Goal: Task Accomplishment & Management: Manage account settings

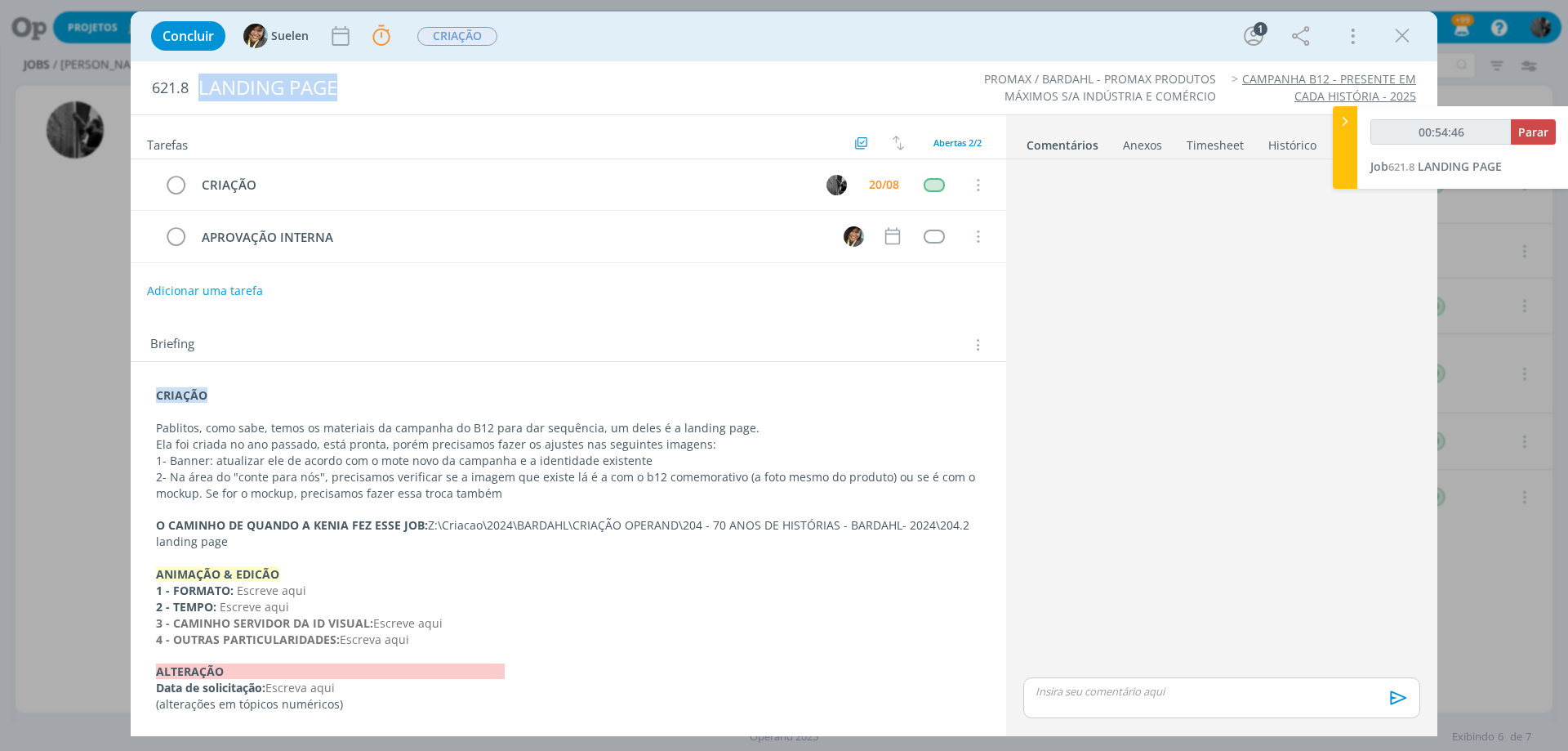
click at [1063, 138] on link "Comentários" at bounding box center [1063, 142] width 74 height 24
click at [1059, 143] on link "Comentários" at bounding box center [1063, 142] width 74 height 24
click at [1136, 693] on p "dialog" at bounding box center [1221, 692] width 371 height 15
type input "00:54:50"
click at [1204, 693] on li "Suelen" at bounding box center [1215, 697] width 91 height 29
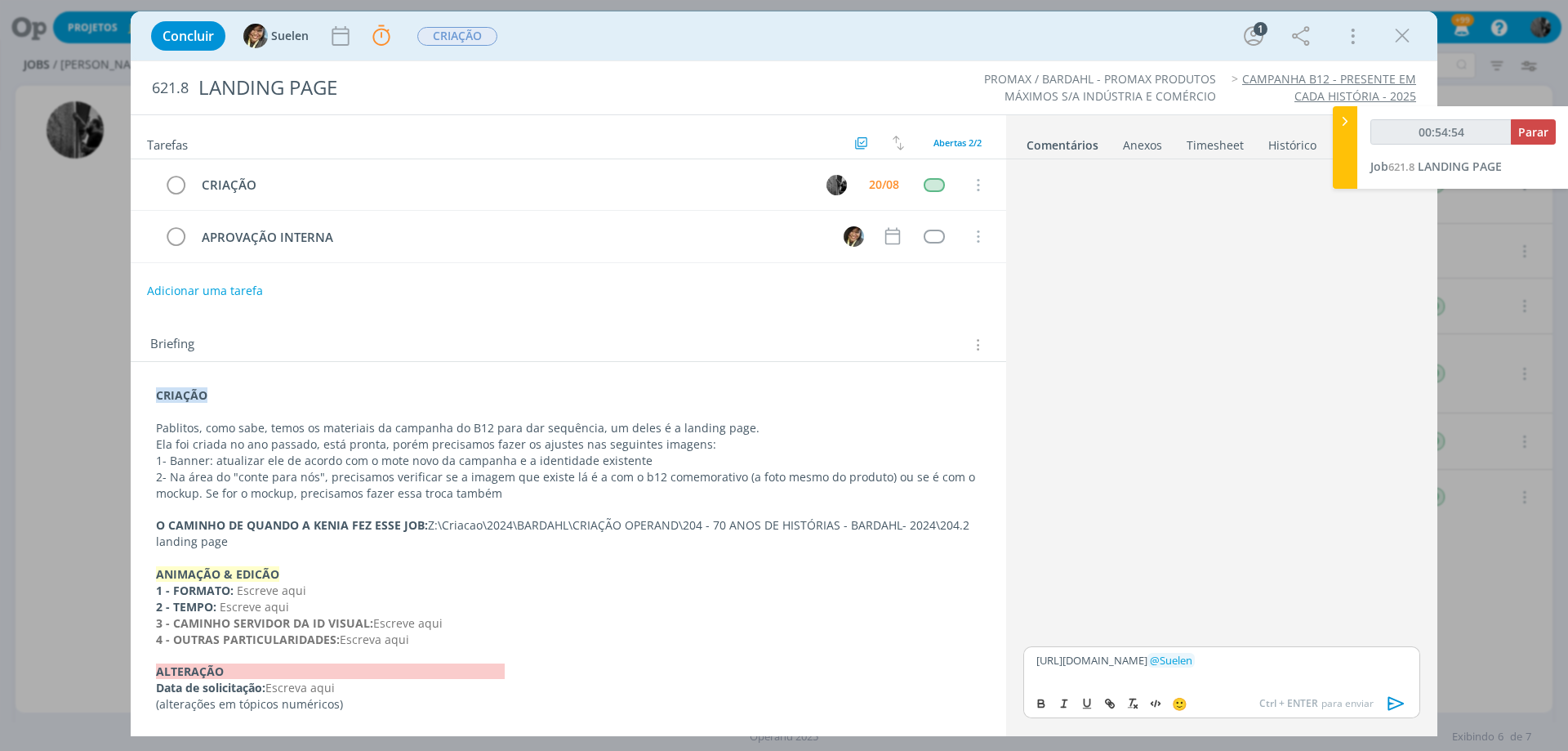
click at [1393, 700] on icon "dialog" at bounding box center [1396, 704] width 25 height 25
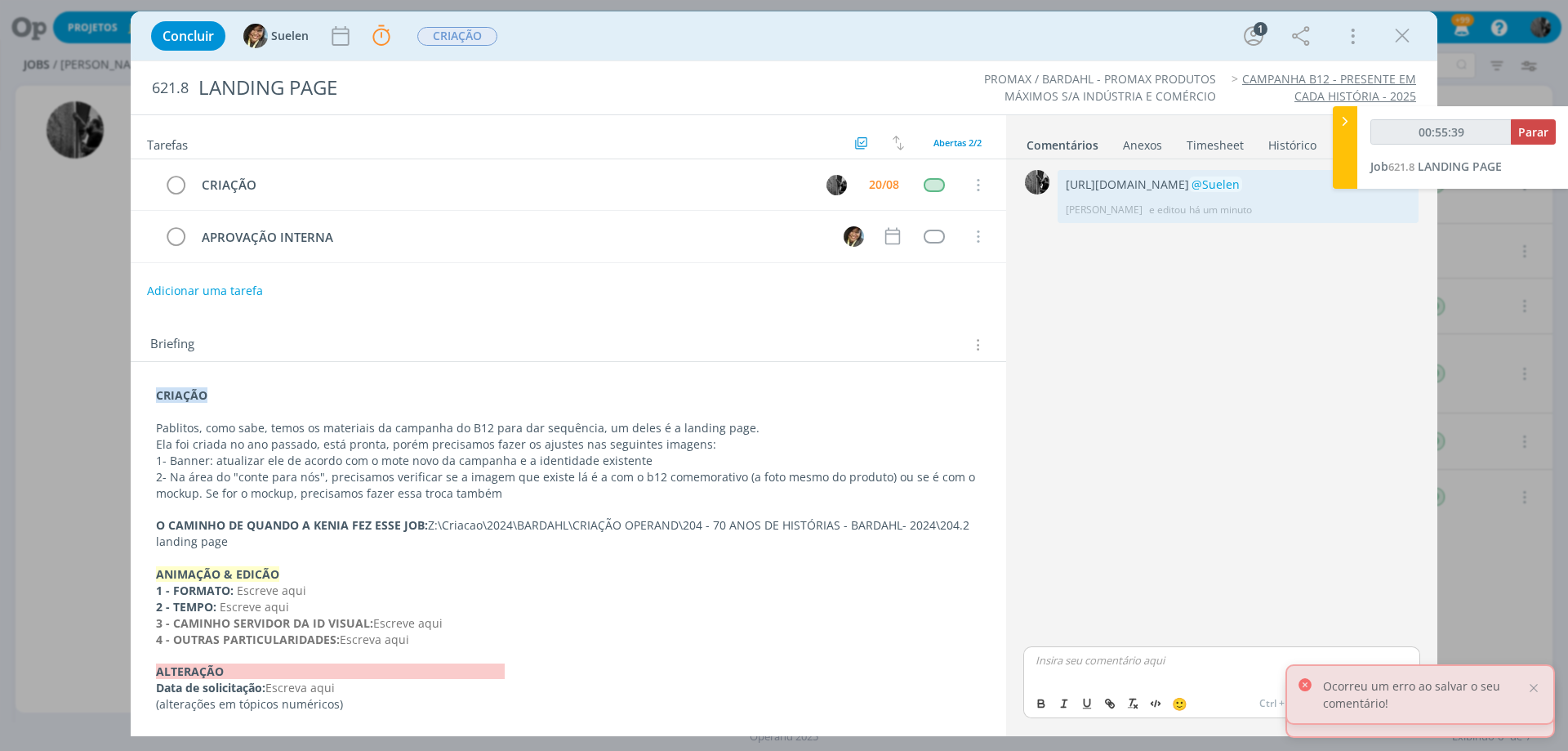
click at [1159, 528] on div "0 [URL][DOMAIN_NAME] @Suelen [PERSON_NAME] e editou há um minuto 👍 Editar Exclu…" at bounding box center [1221, 405] width 410 height 477
click at [1529, 680] on div at bounding box center [1534, 688] width 15 height 15
click at [1534, 699] on div at bounding box center [1534, 701] width 15 height 15
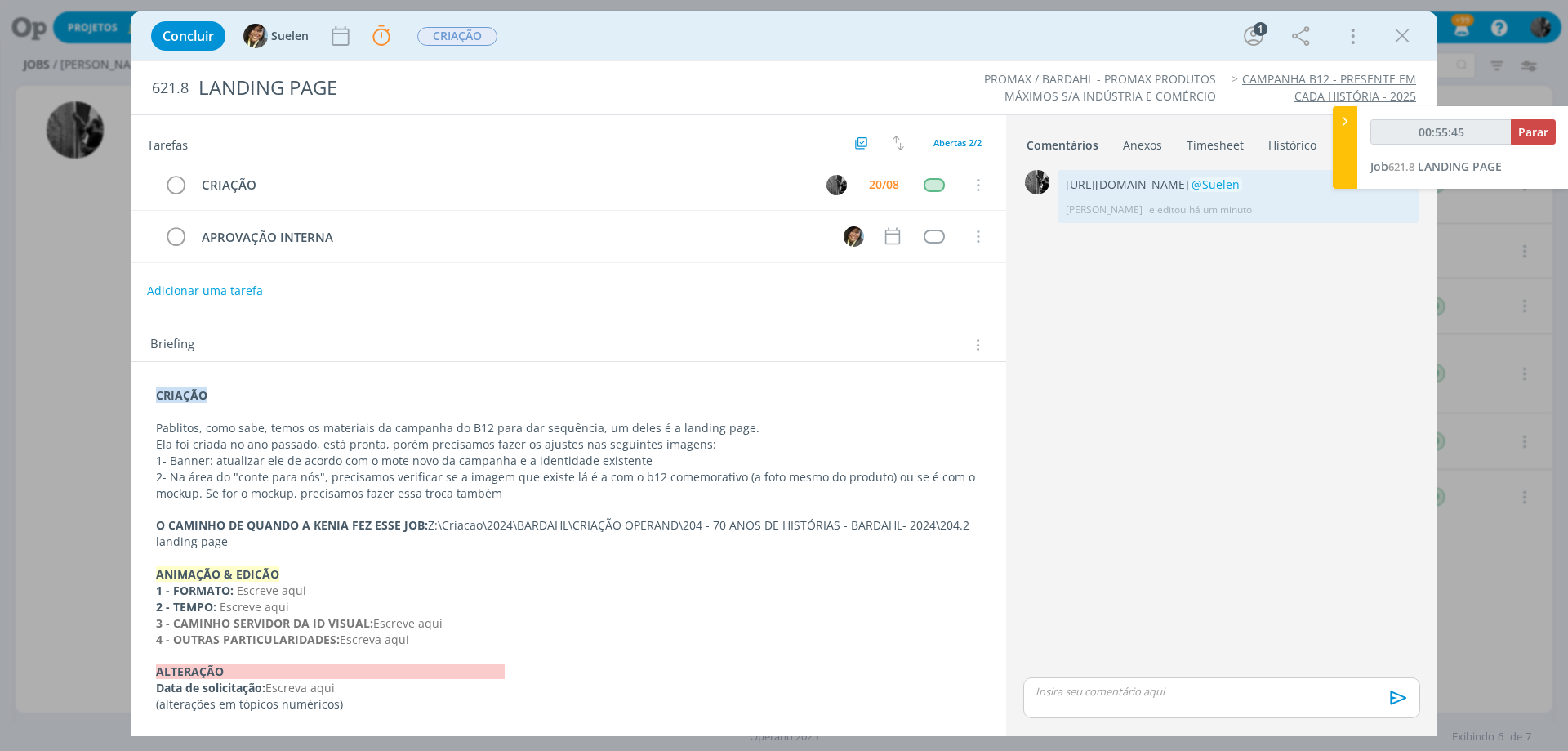
click at [1224, 393] on div "0 [URL][DOMAIN_NAME] @Suelen [PERSON_NAME] e editou há um minuto 👍 Editar Exclu…" at bounding box center [1221, 420] width 410 height 509
drag, startPoint x: 1301, startPoint y: 216, endPoint x: 1064, endPoint y: 186, distance: 238.9
click at [1064, 186] on div "[URL][DOMAIN_NAME] @Suelen [PERSON_NAME] e editou há 5 minutos 👍 Editar Excluir" at bounding box center [1237, 196] width 361 height 53
copy p "[URL][DOMAIN_NAME]"
click at [1255, 267] on div "0 [URL][DOMAIN_NAME] @Suelen [PERSON_NAME] e editou há 18 minutos 👍 Editar Excl…" at bounding box center [1221, 420] width 410 height 509
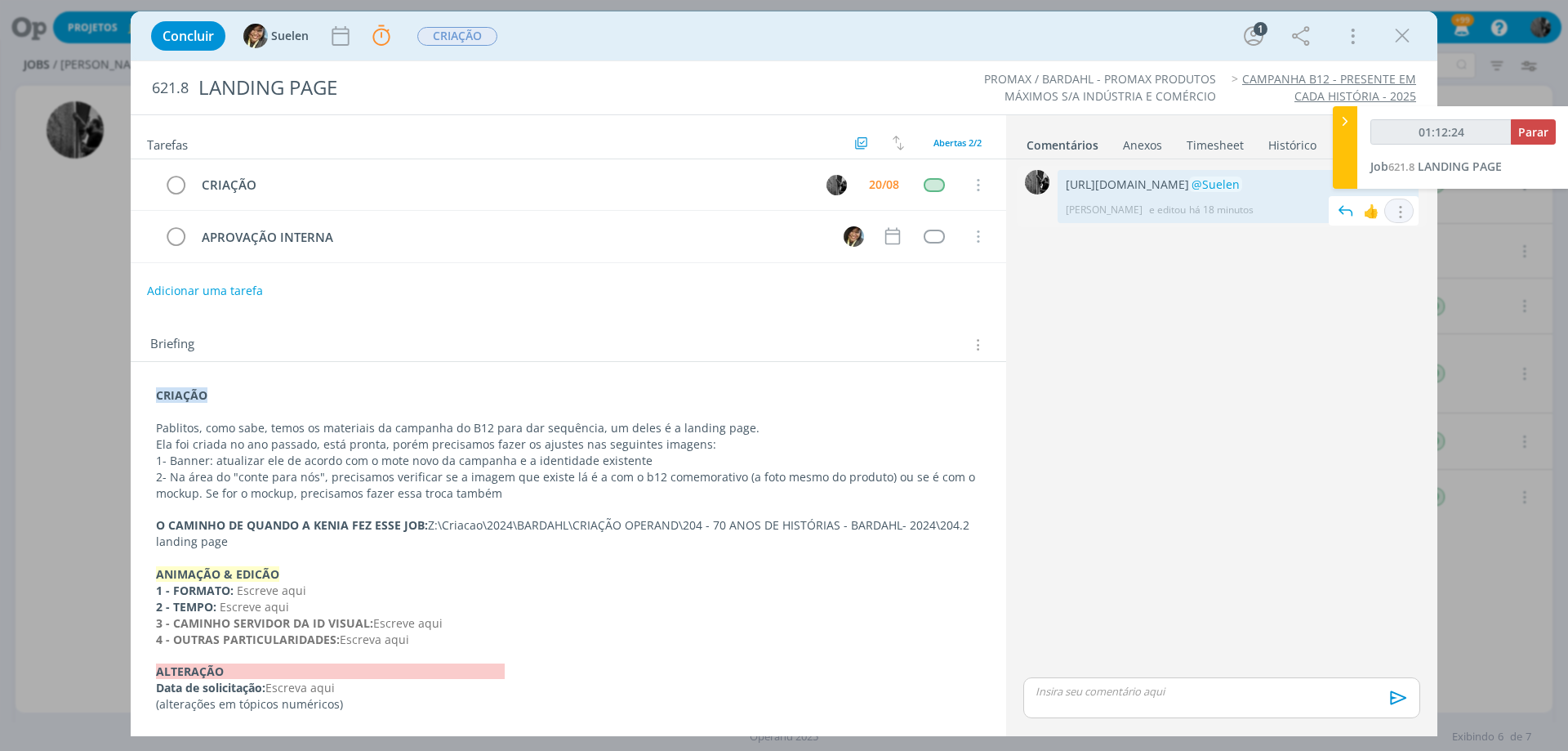
click at [1410, 223] on div "Editar Excluir" at bounding box center [1398, 210] width 29 height 25
click at [1403, 220] on icon "dialog" at bounding box center [1398, 212] width 18 height 15
click at [1378, 249] on link "Editar" at bounding box center [1343, 236] width 129 height 26
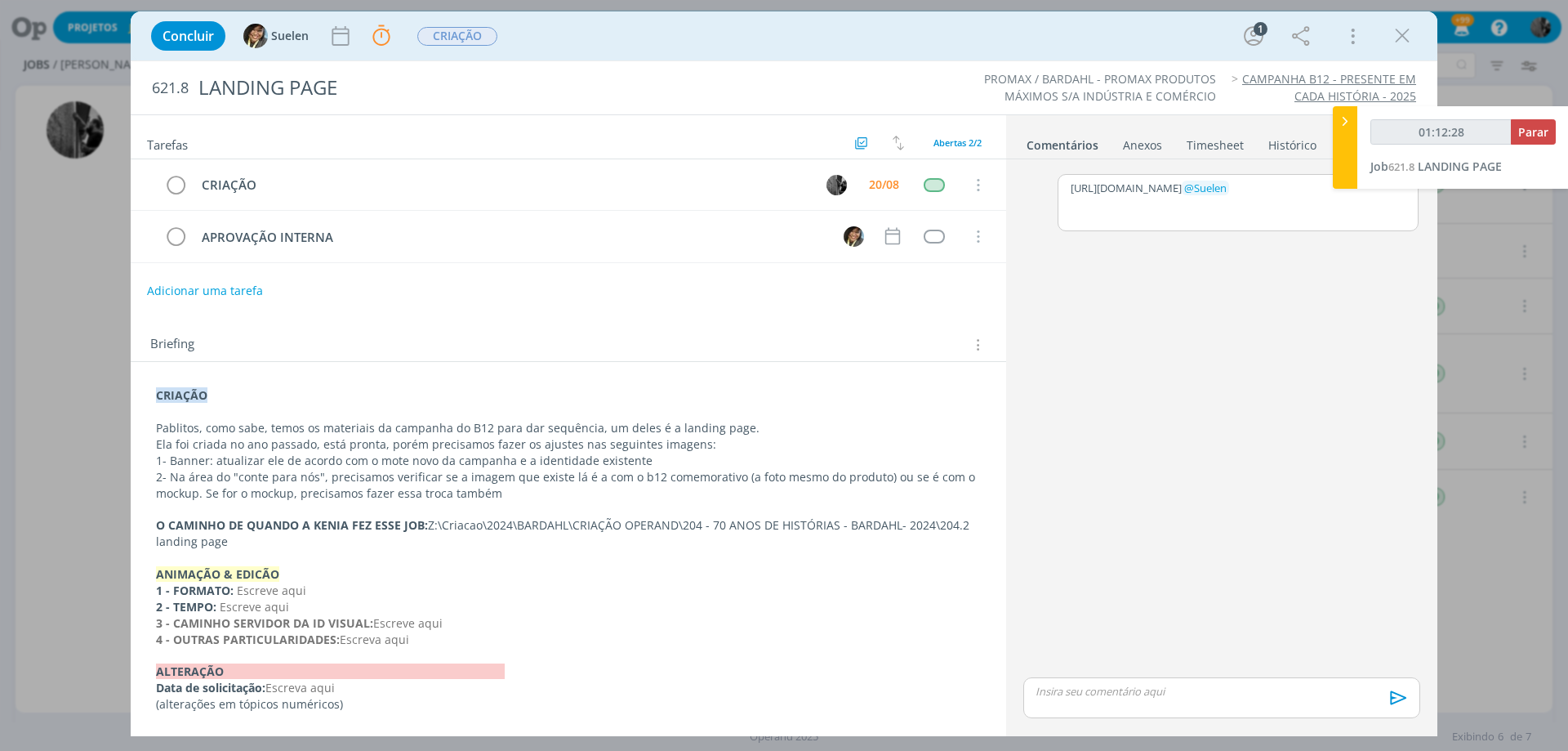
drag, startPoint x: 1285, startPoint y: 216, endPoint x: 1026, endPoint y: 165, distance: 264.0
click at [1026, 165] on div "[URL][DOMAIN_NAME] ﻿ @ Suelen ﻿ 🙂 Cancelar Salvar 🙂 Ctrl + ENTER para enviar" at bounding box center [1221, 446] width 410 height 574
click at [1399, 258] on button "Salvar" at bounding box center [1393, 257] width 37 height 20
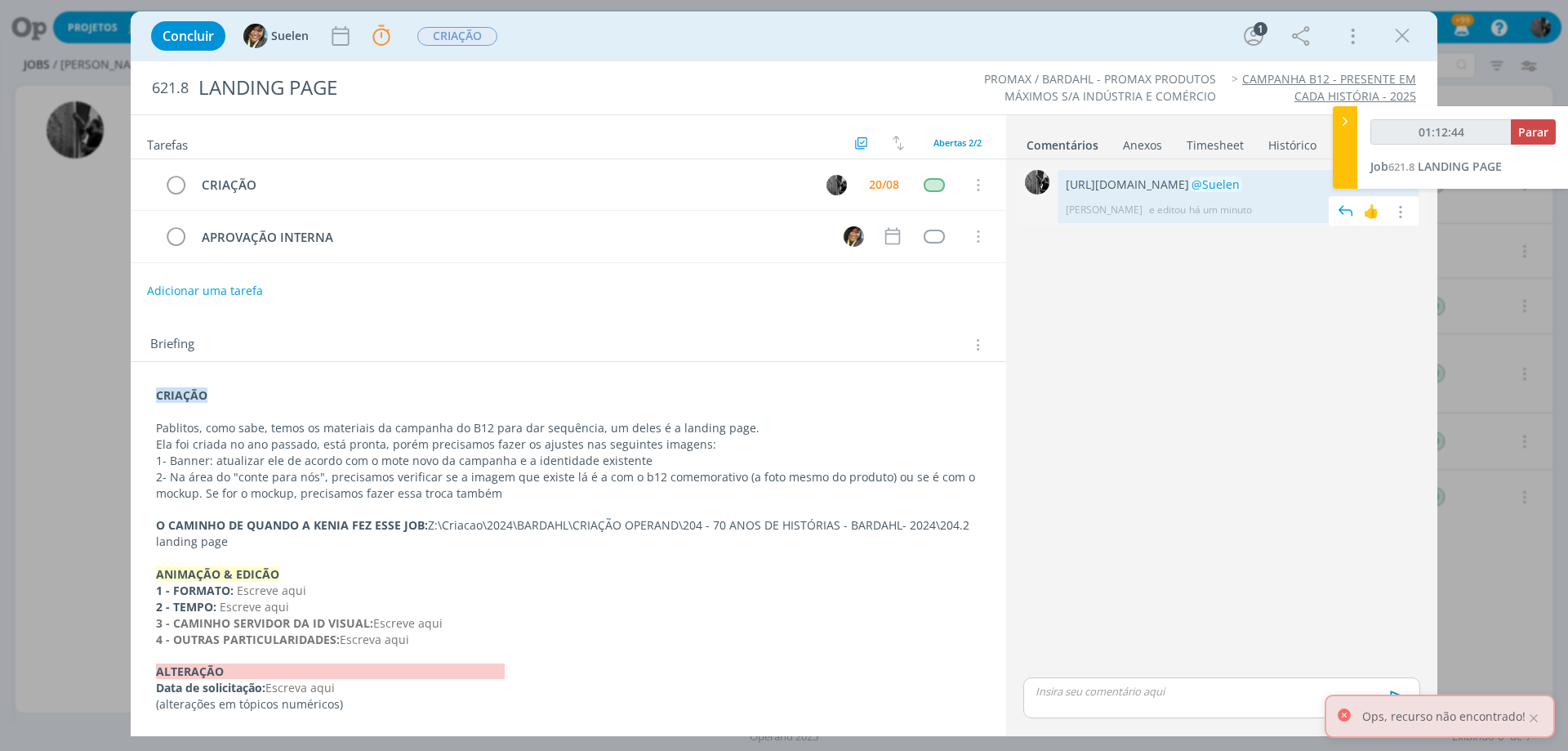
drag, startPoint x: 1300, startPoint y: 219, endPoint x: 1064, endPoint y: 186, distance: 238.3
click at [1064, 186] on div "[URL][DOMAIN_NAME] @Suelen [PERSON_NAME] e editou há um minuto 👍 Editar Excluir" at bounding box center [1237, 196] width 361 height 53
copy p "[URL][DOMAIN_NAME]"
click at [1114, 602] on div "0 [URL][DOMAIN_NAME] @Suelen [PERSON_NAME] e editou há um minuto 👍 Editar Exclu…" at bounding box center [1221, 420] width 410 height 509
type input "01:14:35"
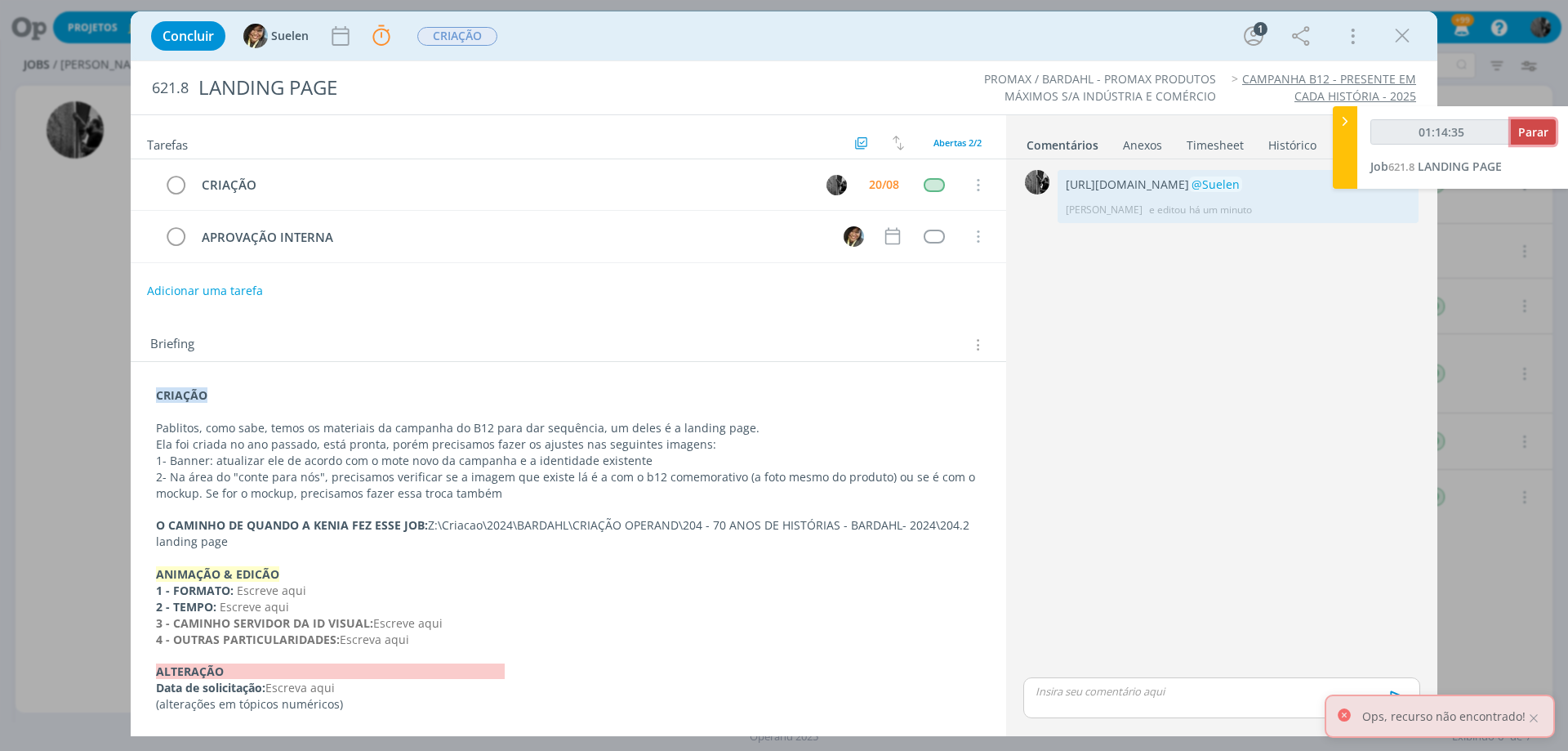
click at [1522, 136] on span "Parar" at bounding box center [1533, 132] width 30 height 15
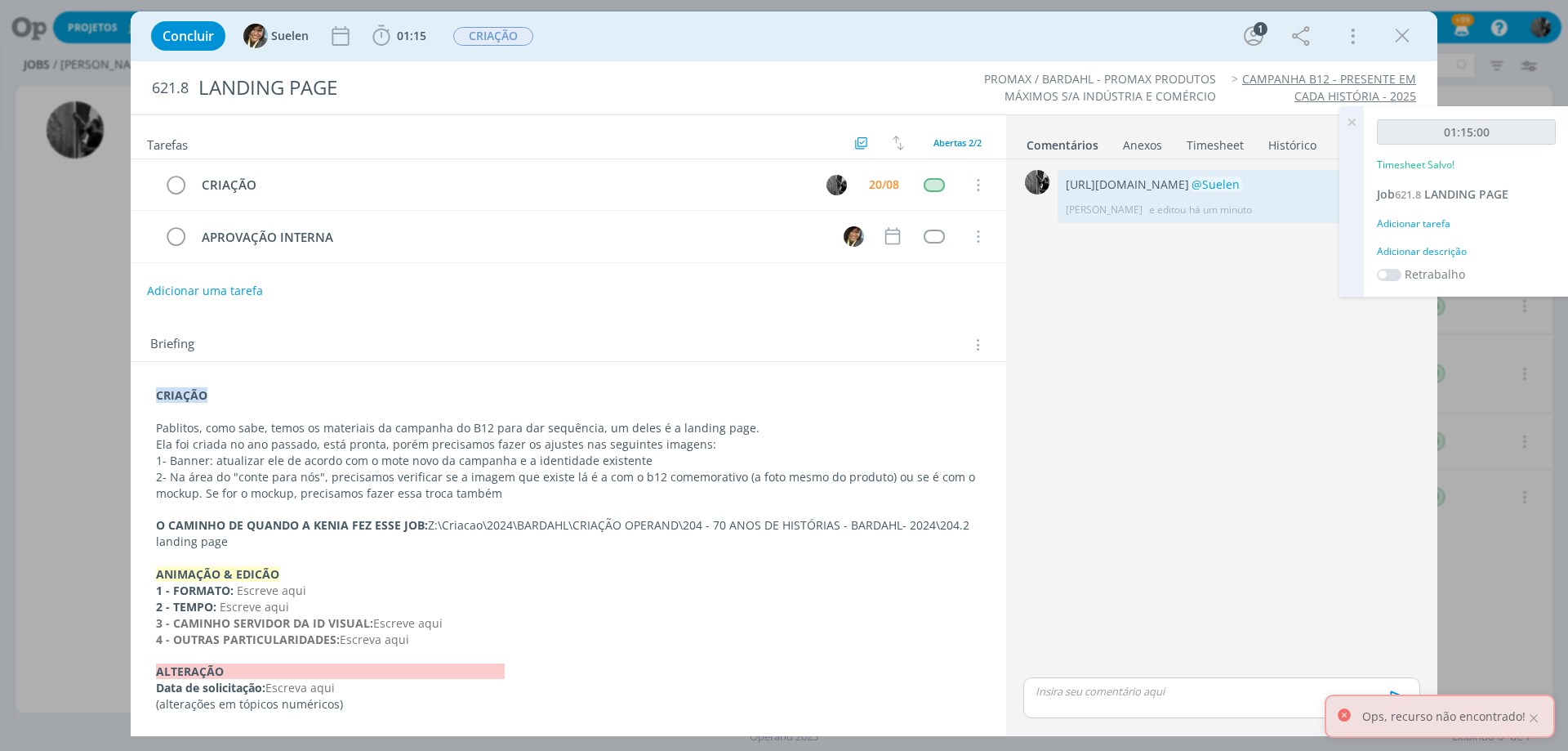
click at [1352, 119] on icon at bounding box center [1351, 123] width 29 height 32
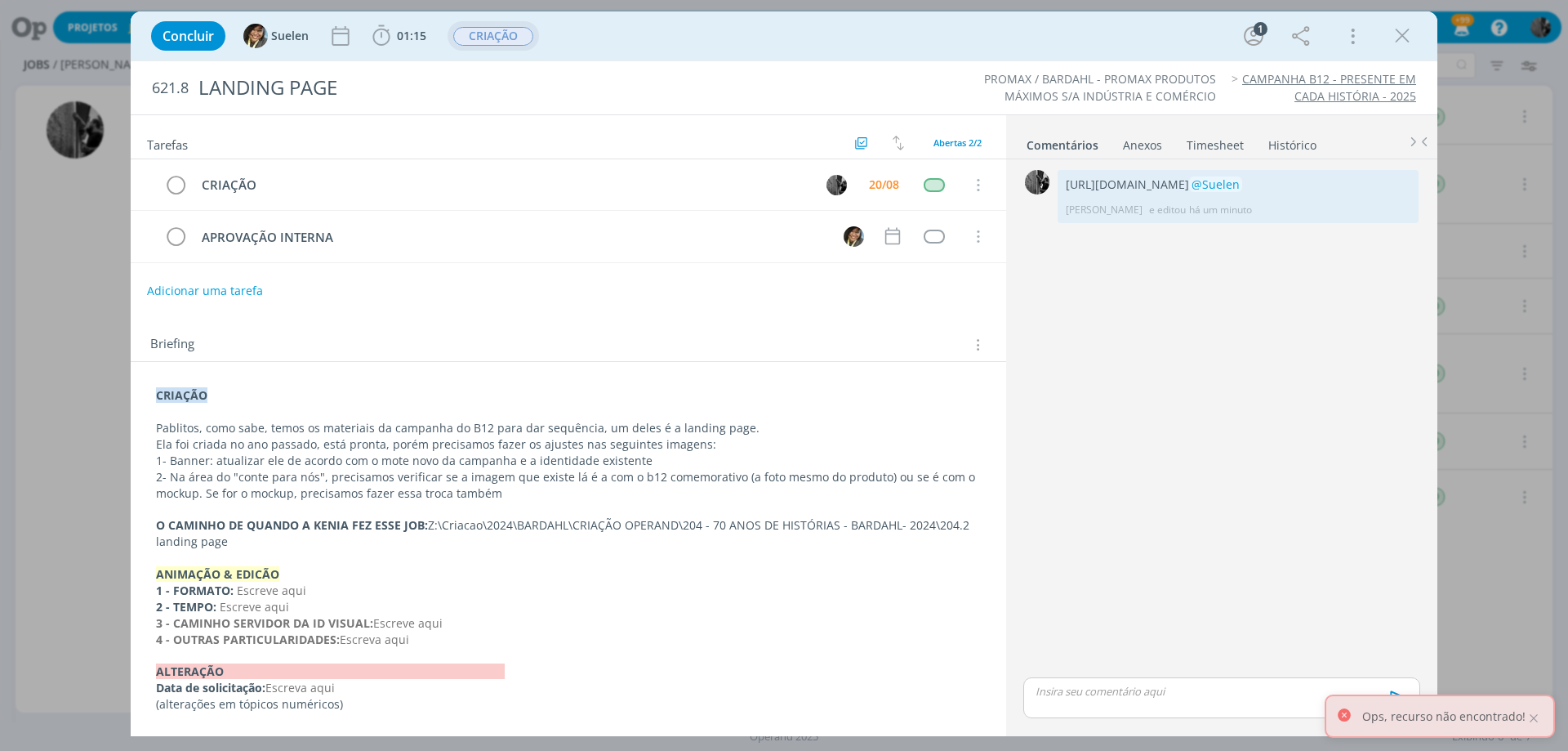
click at [507, 40] on span "CRIAÇÃO" at bounding box center [493, 37] width 80 height 19
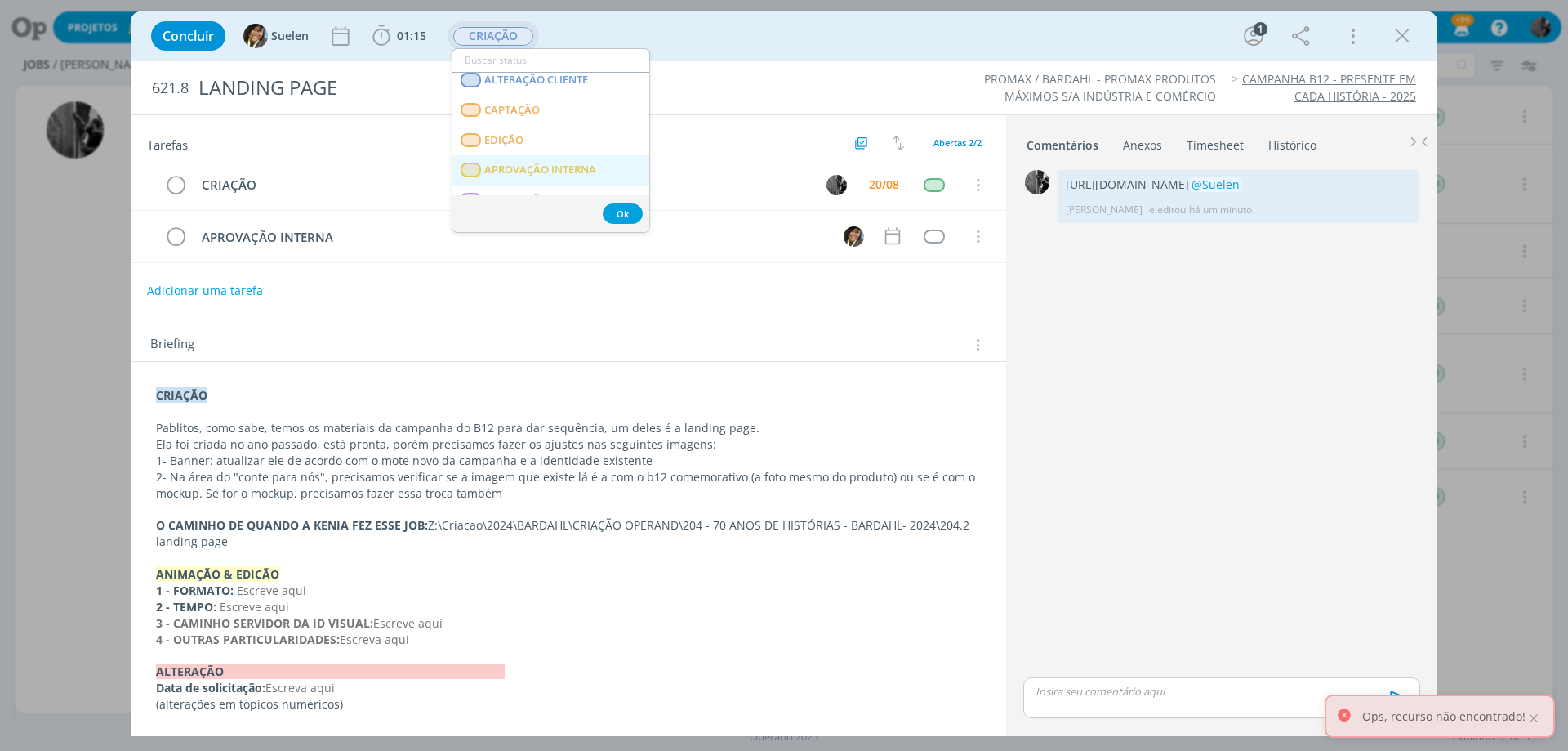
scroll to position [142, 0]
click at [565, 179] on span "APROVAÇÃO INTERNA" at bounding box center [540, 186] width 112 height 13
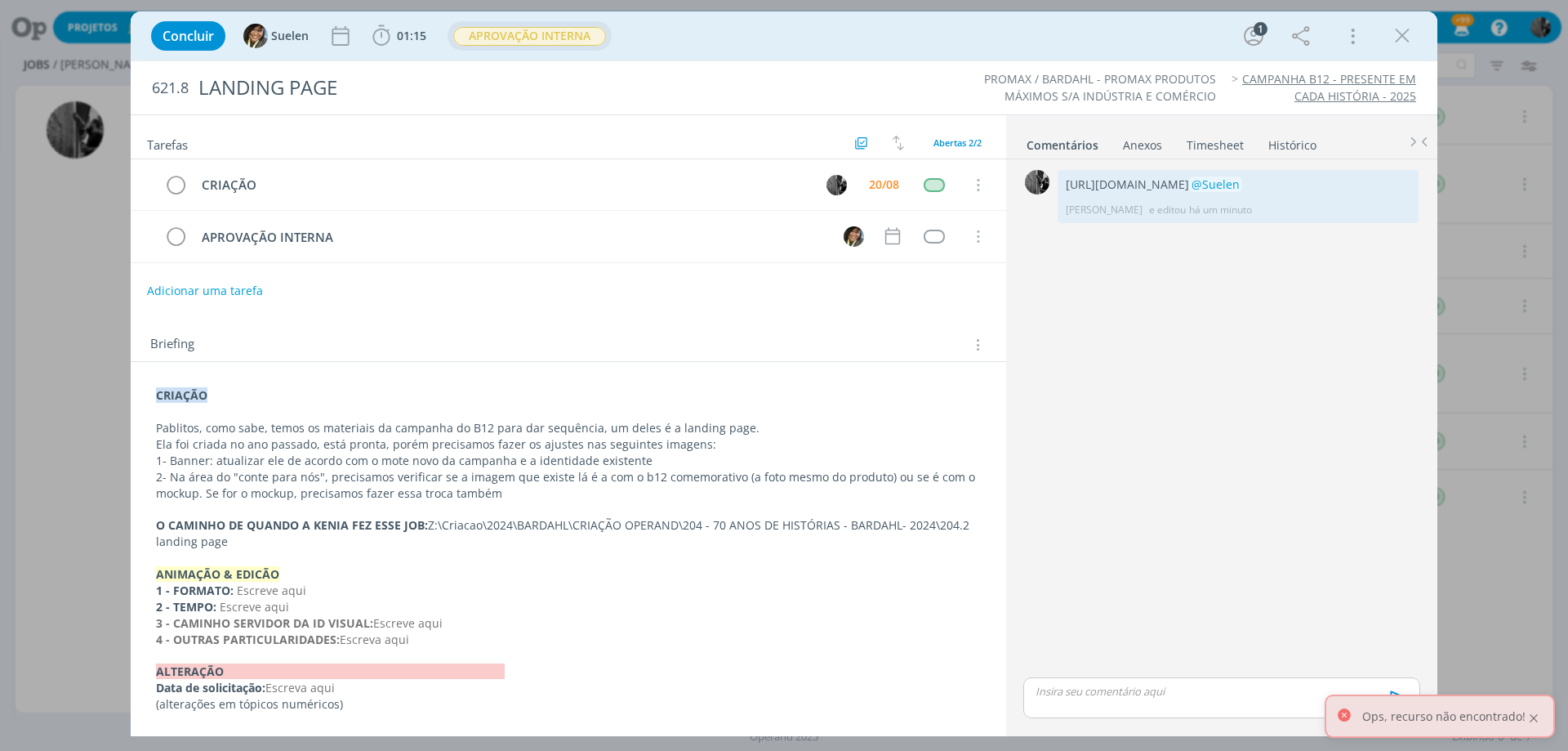
click at [1534, 716] on div at bounding box center [1534, 718] width 15 height 15
click at [1405, 38] on icon "dialog" at bounding box center [1402, 36] width 25 height 25
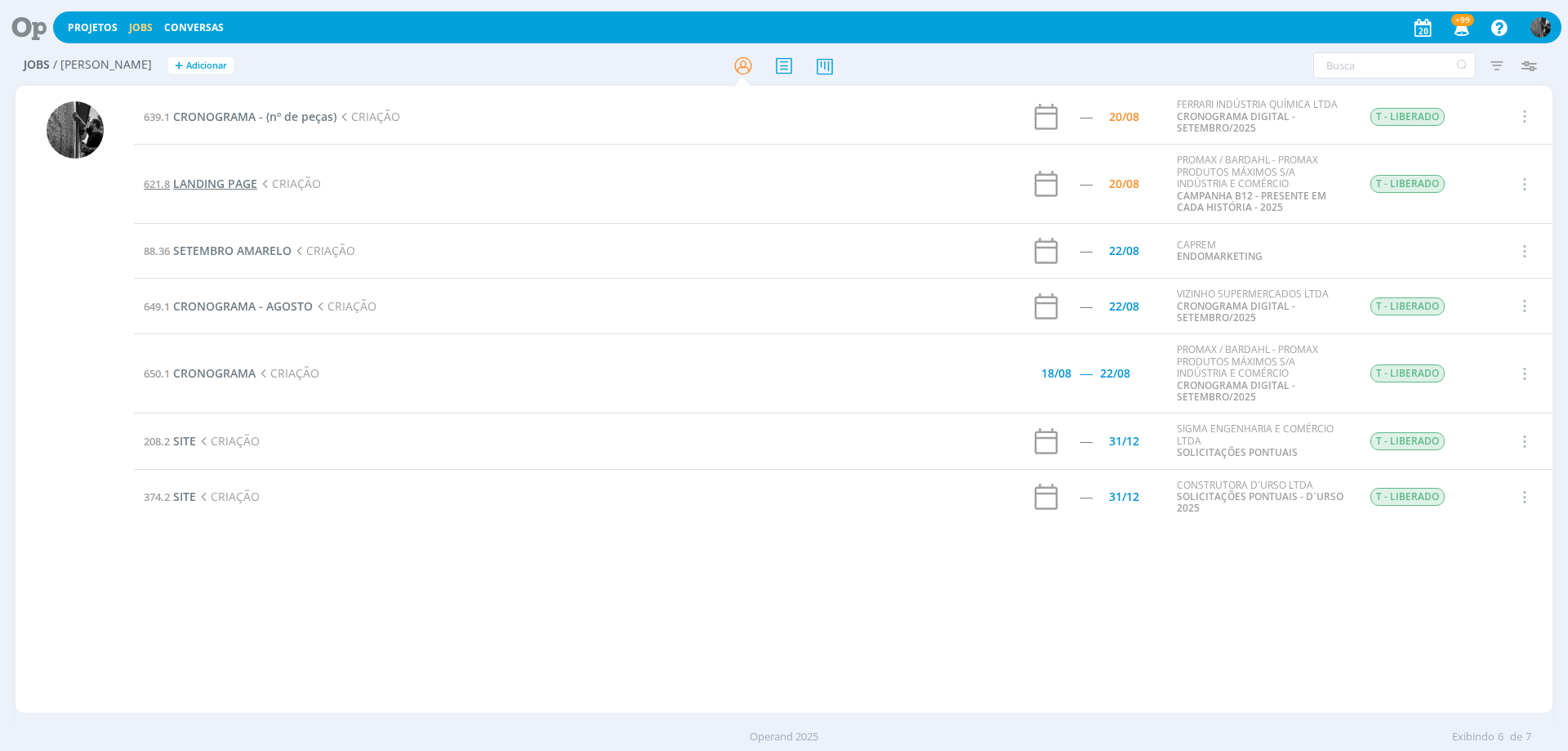
click at [222, 179] on span "LANDING PAGE" at bounding box center [215, 183] width 84 height 15
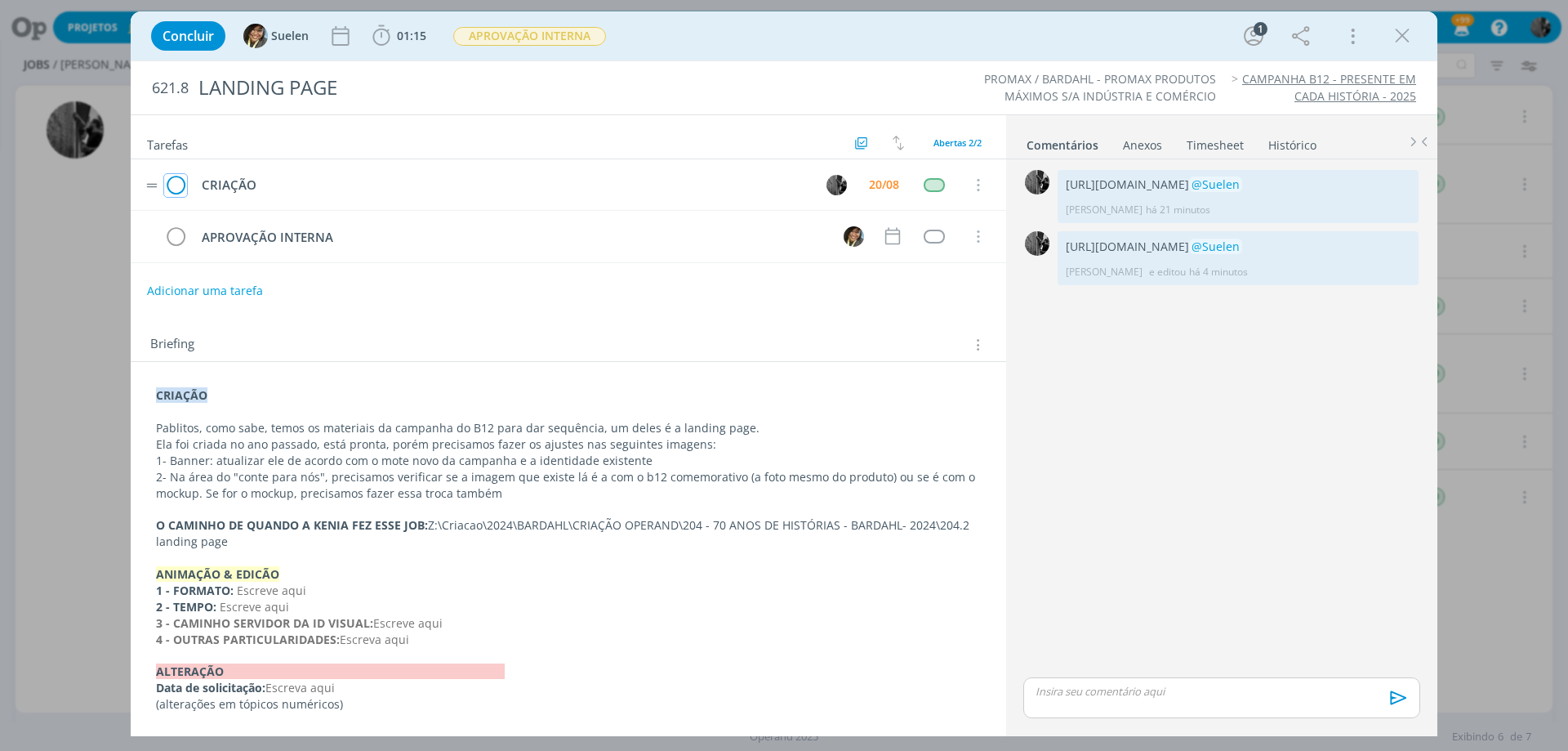
click at [173, 177] on icon "dialog" at bounding box center [175, 186] width 23 height 25
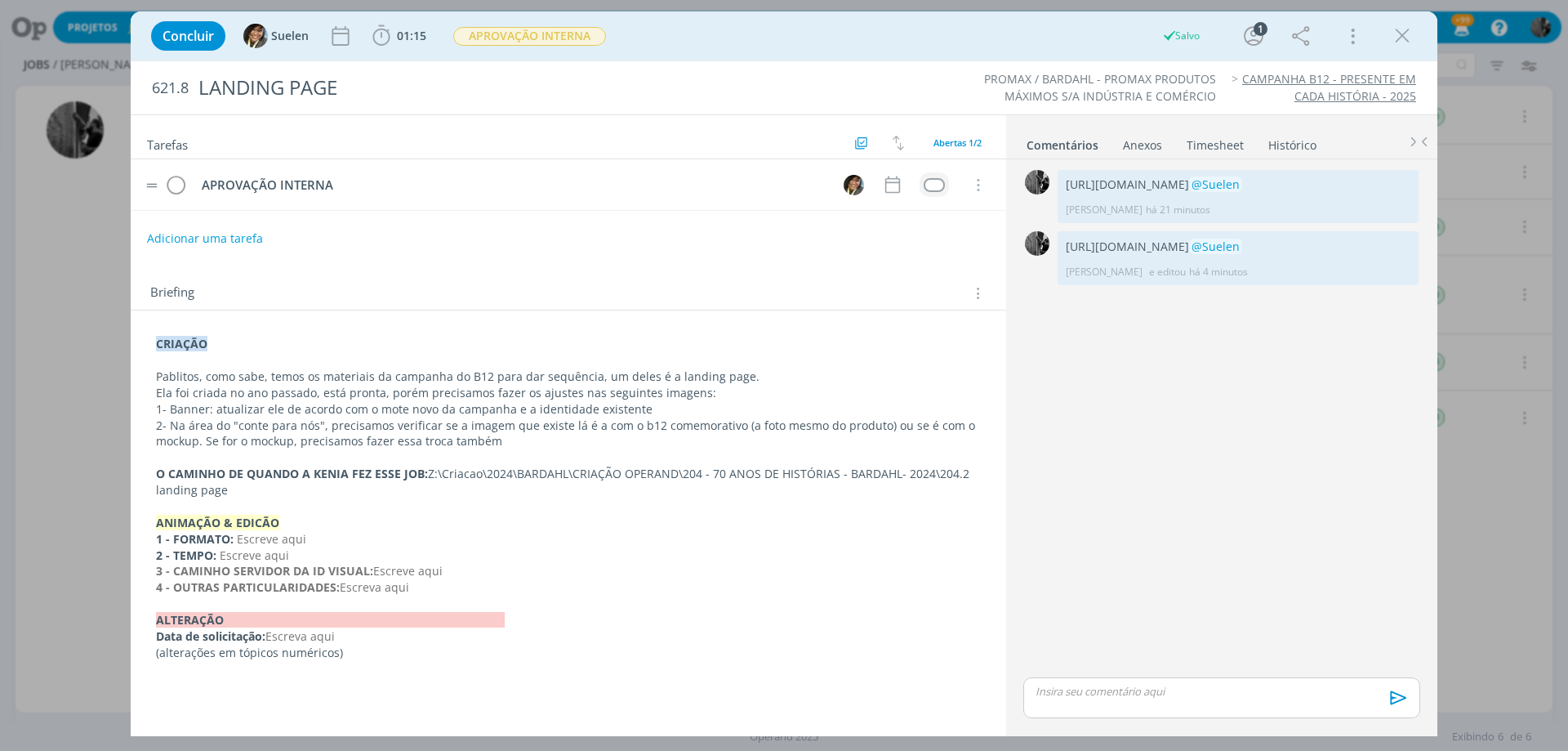
click at [920, 185] on td "dialog" at bounding box center [933, 185] width 29 height 25
click at [934, 184] on div "dialog" at bounding box center [933, 185] width 21 height 14
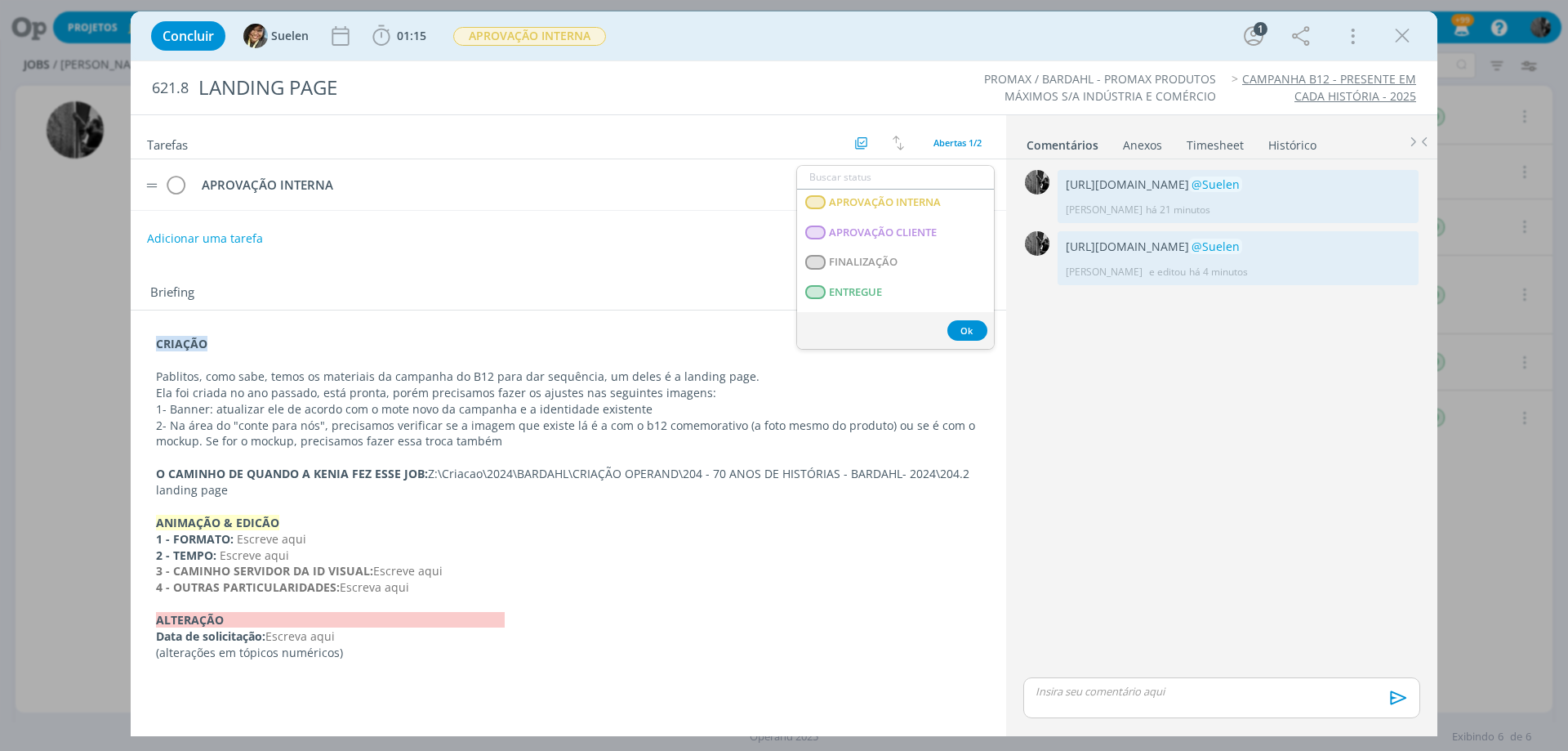
scroll to position [245, 0]
click at [911, 227] on span "APROVAÇÃO INTERNA" at bounding box center [884, 229] width 112 height 13
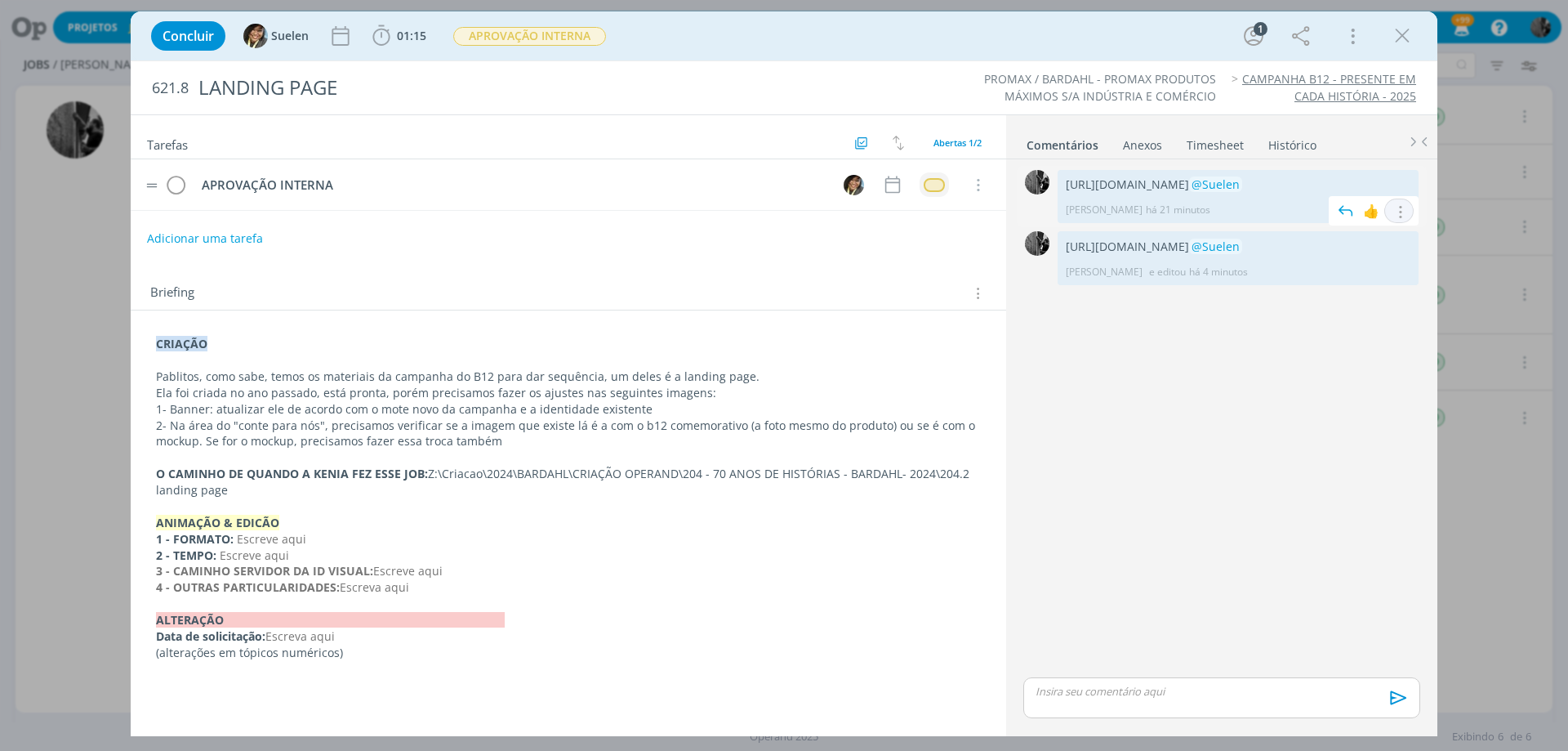
click at [1395, 220] on icon "dialog" at bounding box center [1398, 212] width 18 height 15
click at [1344, 275] on link "Excluir" at bounding box center [1343, 262] width 129 height 26
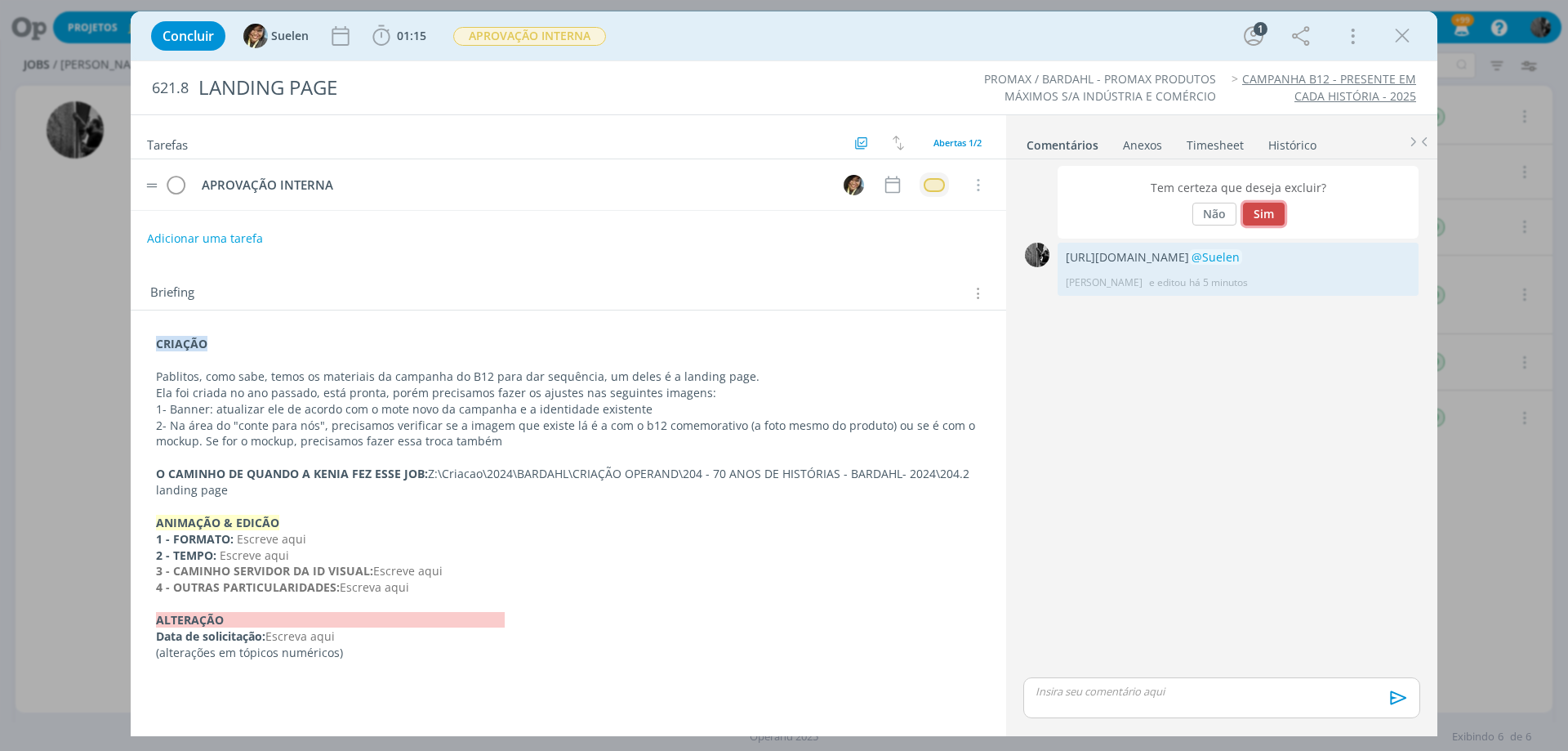
click at [1256, 210] on button "Sim" at bounding box center [1263, 214] width 41 height 23
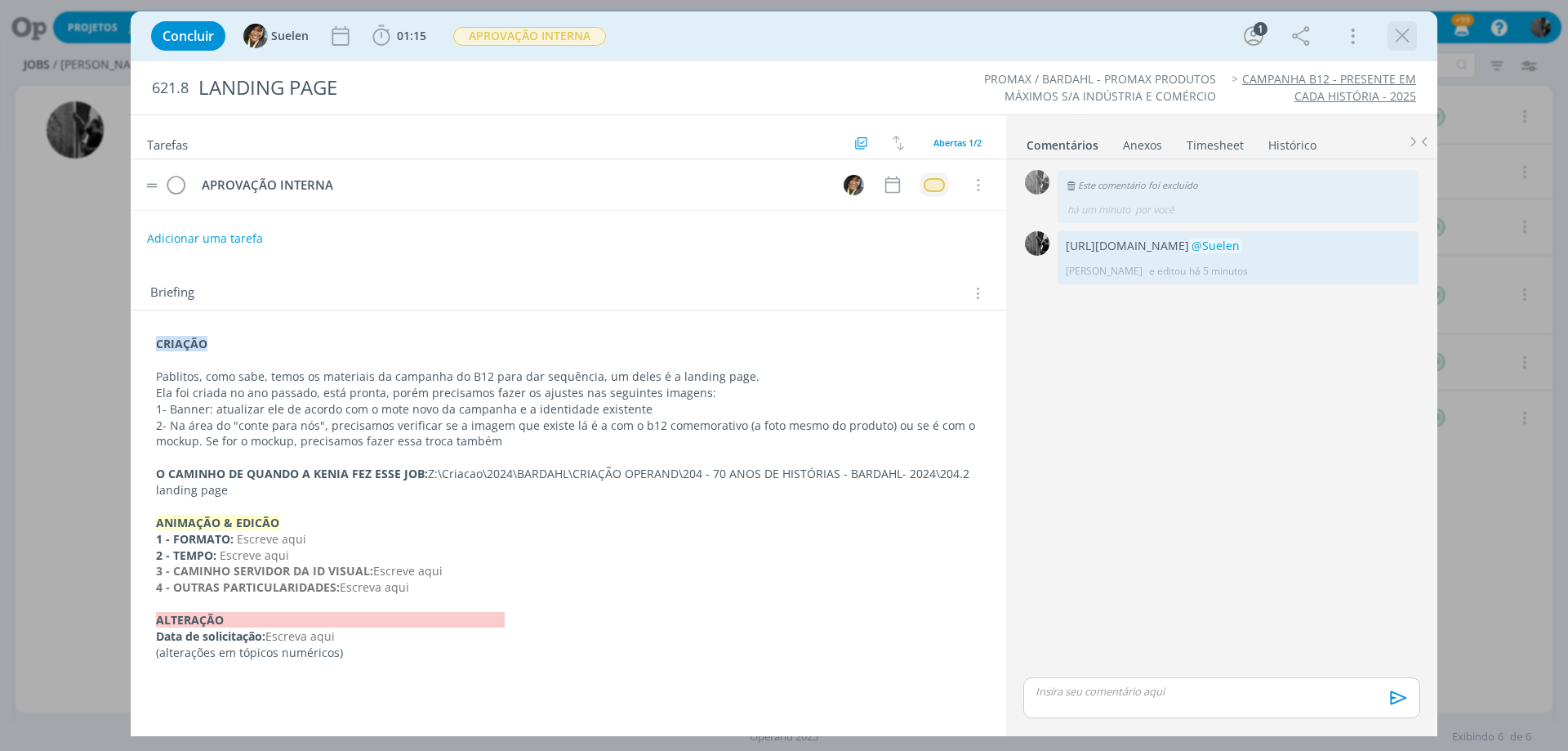
click at [1405, 35] on icon "dialog" at bounding box center [1402, 36] width 25 height 25
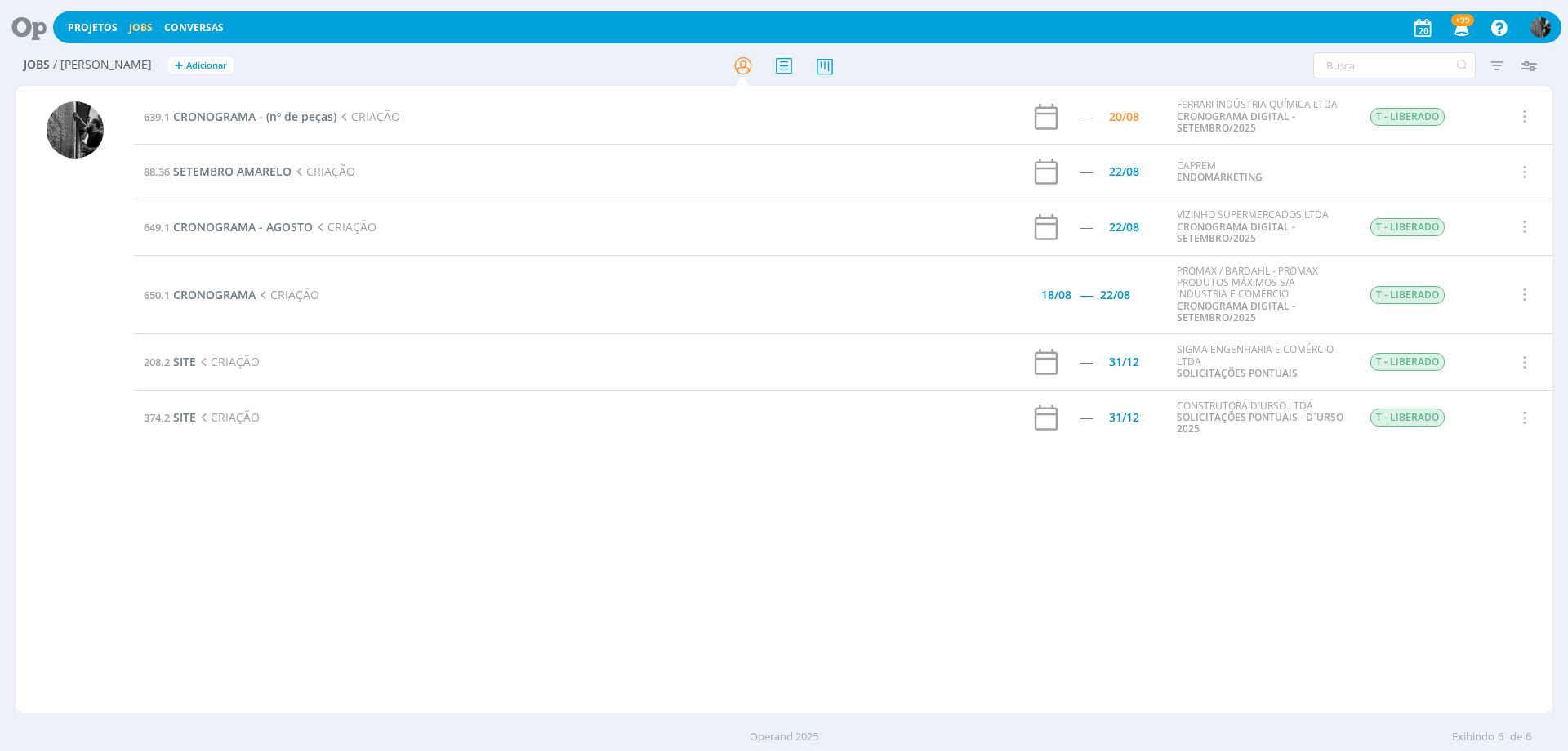
click at [198, 172] on span "SETEMBRO AMARELO" at bounding box center [233, 171] width 119 height 15
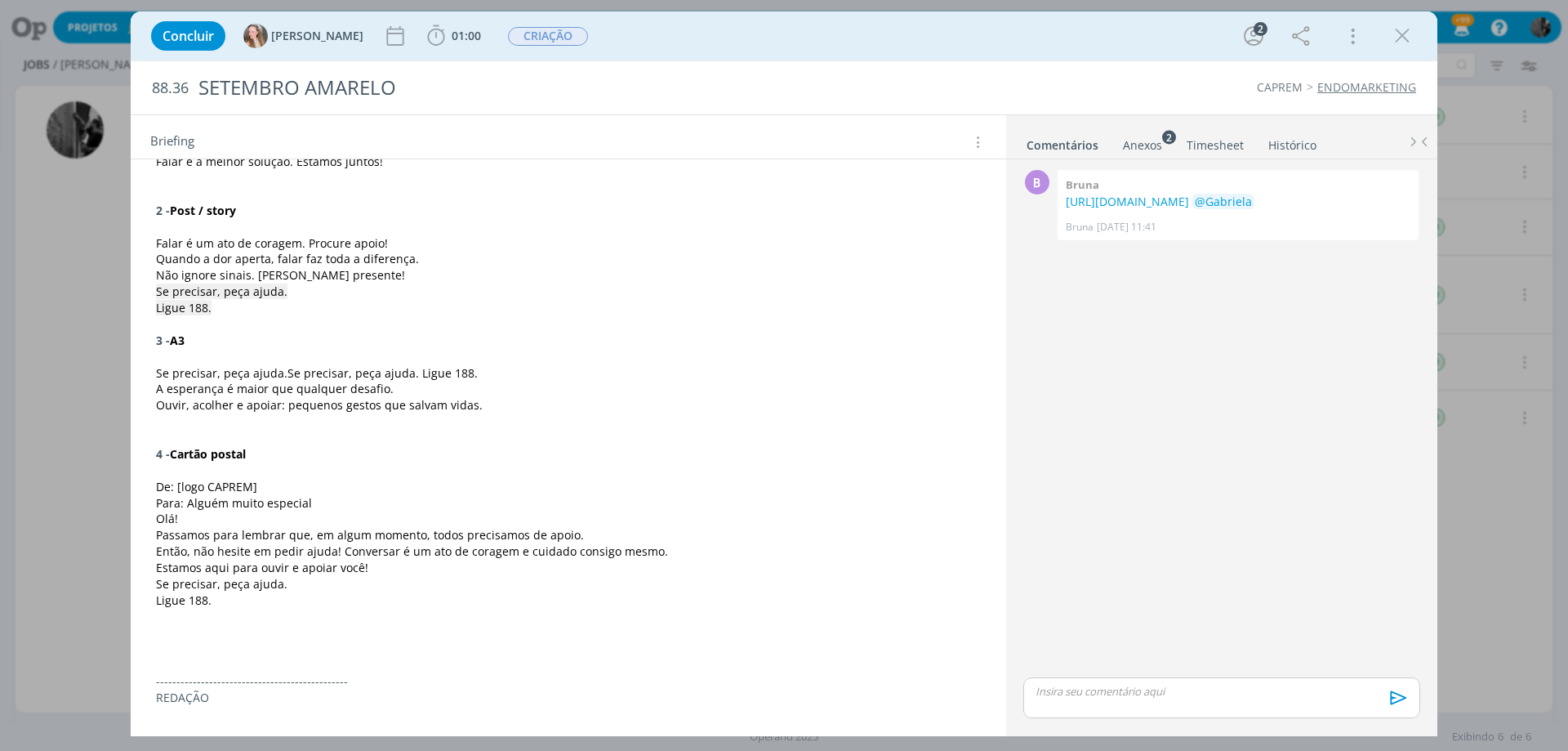
scroll to position [409, 0]
